Goal: Check status: Check status

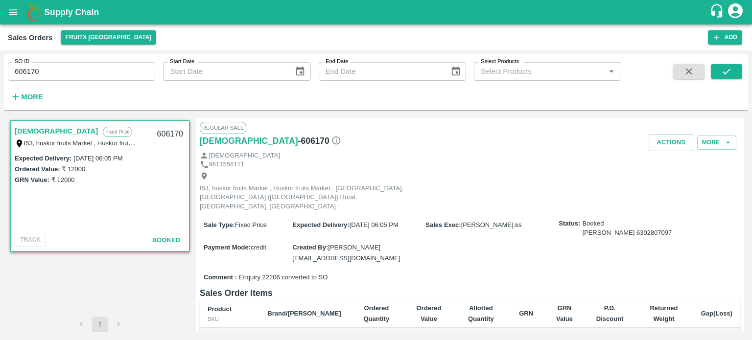
scroll to position [156, 0]
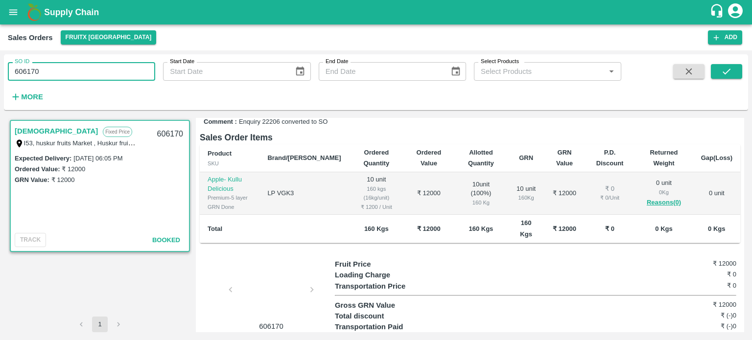
click at [68, 64] on input "606170" at bounding box center [81, 71] width 147 height 19
paste input "text"
type input "606864"
click at [729, 74] on icon "submit" at bounding box center [726, 71] width 11 height 11
